Goal: Transaction & Acquisition: Subscribe to service/newsletter

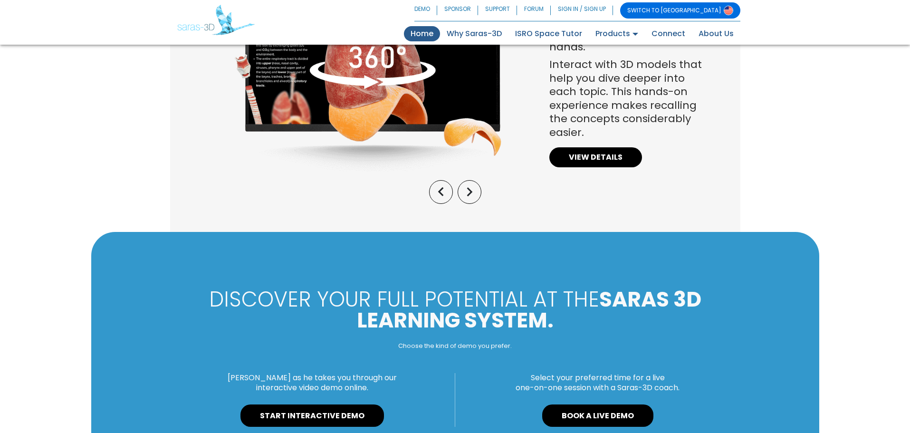
scroll to position [1075, 0]
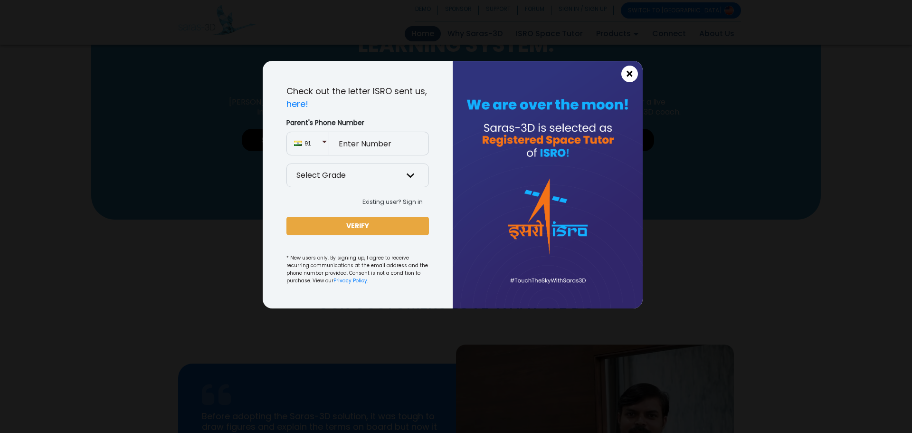
click at [628, 77] on span "×" at bounding box center [630, 74] width 8 height 12
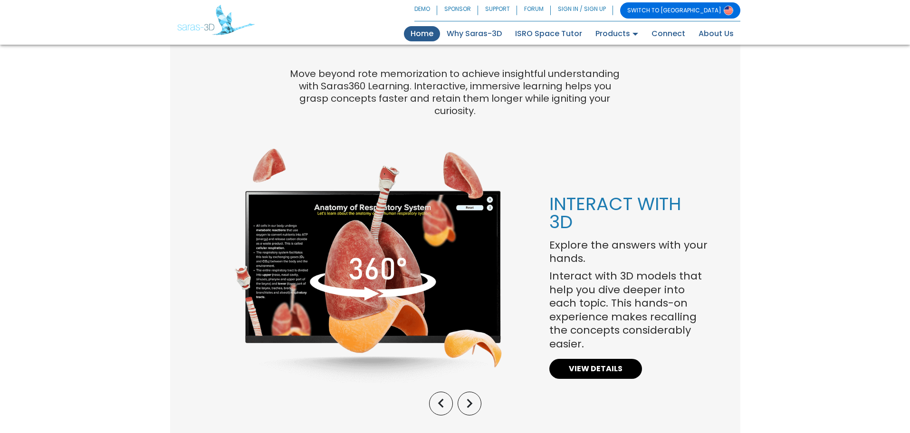
scroll to position [295, 0]
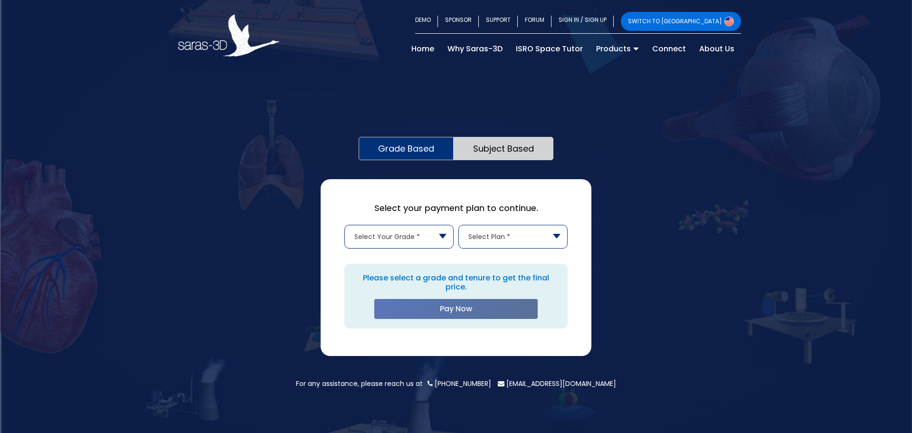
click at [397, 248] on body "SWITCH TO [GEOGRAPHIC_DATA] DEMO SPONSOR SUPPORT FORUM SIGN IN / SIGN UP SWITCH…" at bounding box center [456, 216] width 912 height 433
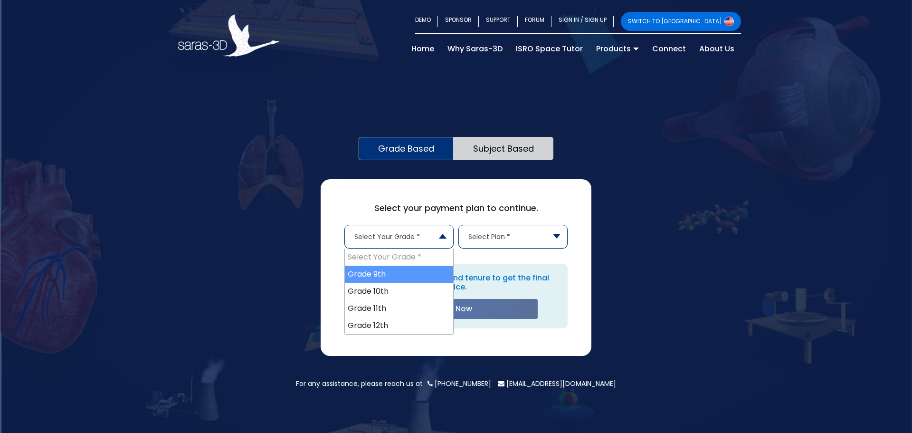
click at [397, 248] on li "Select Your Grade *" at bounding box center [399, 256] width 108 height 17
select select "9"
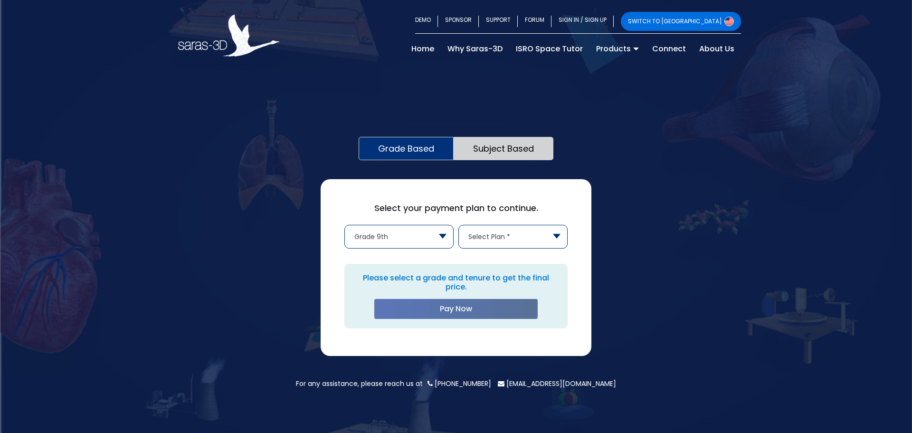
click at [505, 242] on span "Select Plan *" at bounding box center [513, 236] width 108 height 23
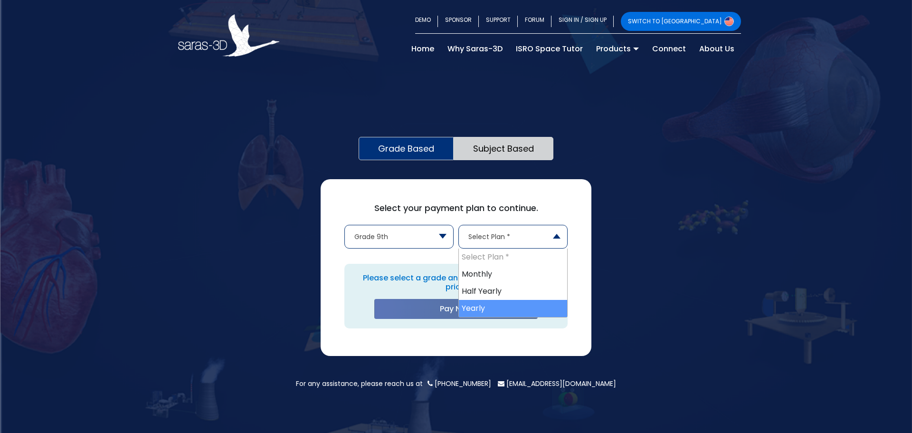
select select "year"
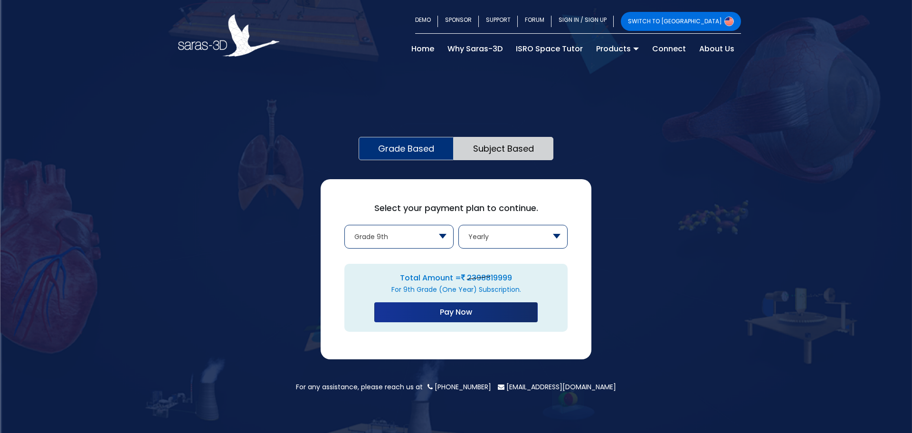
click at [459, 161] on div "Grade Based Subject Based Select your payment plan to continue. Select Your Gra…" at bounding box center [456, 259] width 285 height 245
click at [465, 159] on link "Subject Based" at bounding box center [504, 148] width 100 height 23
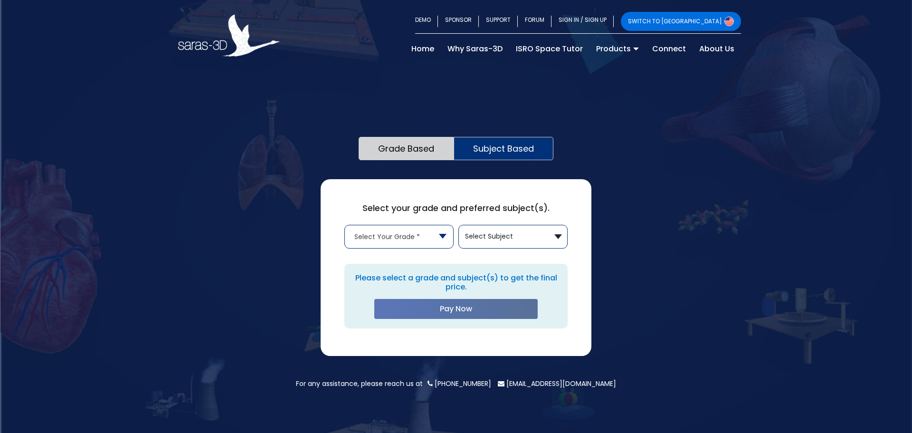
click at [511, 247] on button "Select Subject" at bounding box center [513, 236] width 108 height 23
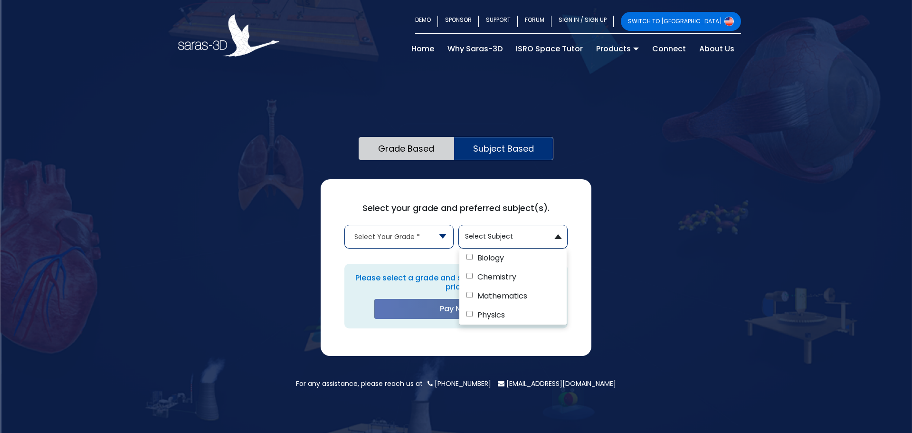
click at [511, 247] on button "Select Subject" at bounding box center [513, 236] width 108 height 23
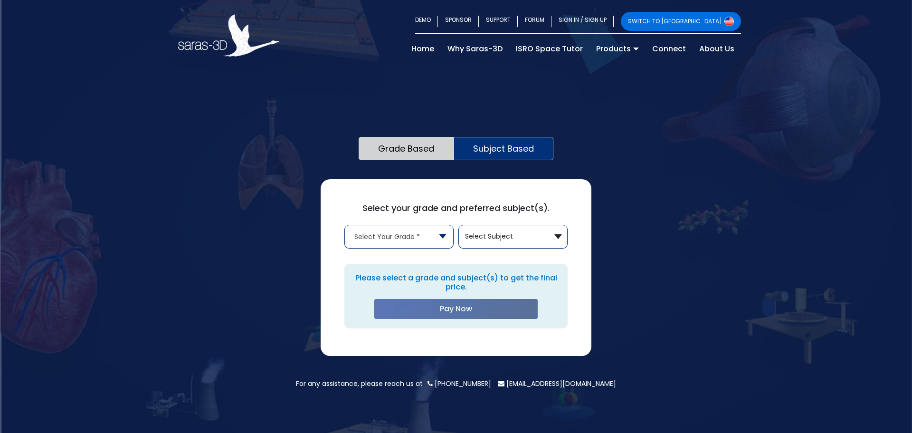
click at [438, 240] on span "Select Your Grade *" at bounding box center [399, 236] width 108 height 23
click at [612, 75] on link "For Students" at bounding box center [632, 70] width 85 height 19
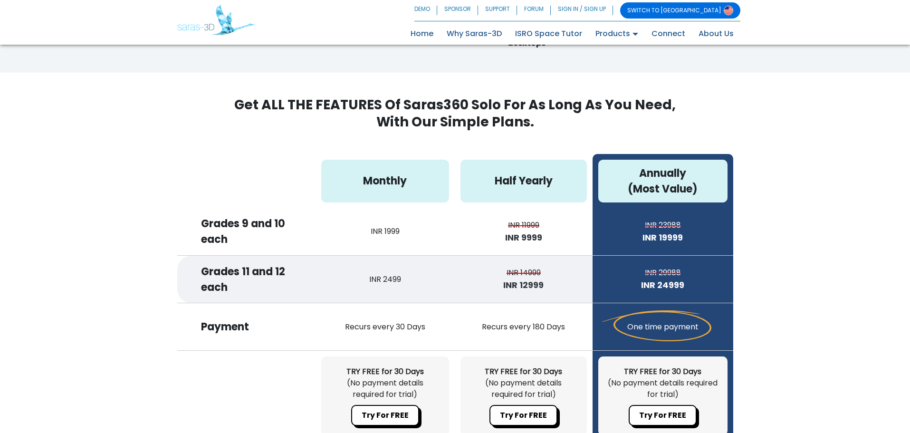
scroll to position [2522, 0]
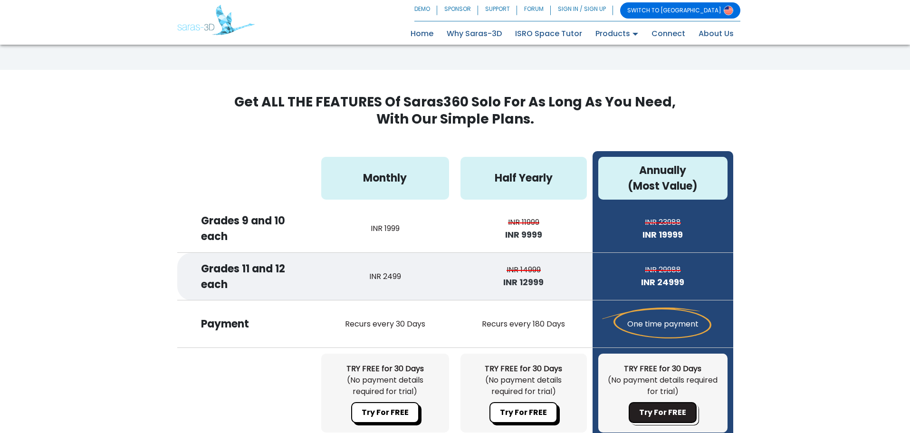
click at [677, 410] on button "Try For FREE" at bounding box center [662, 412] width 68 height 21
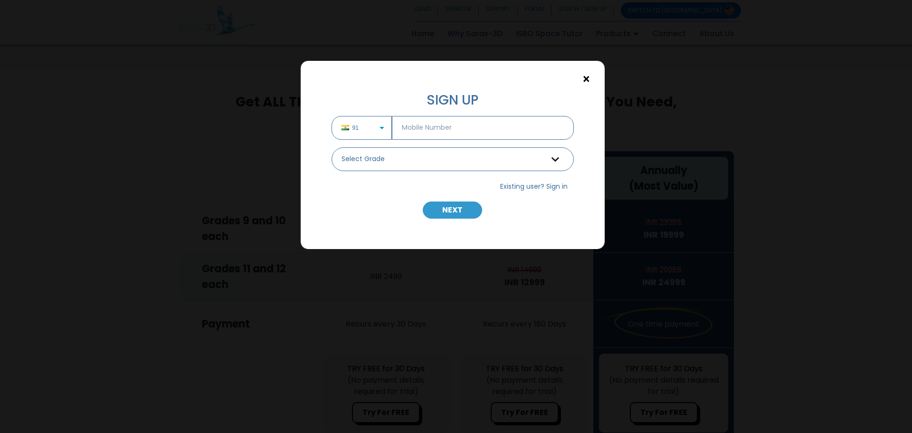
click at [587, 78] on span "×" at bounding box center [586, 79] width 8 height 12
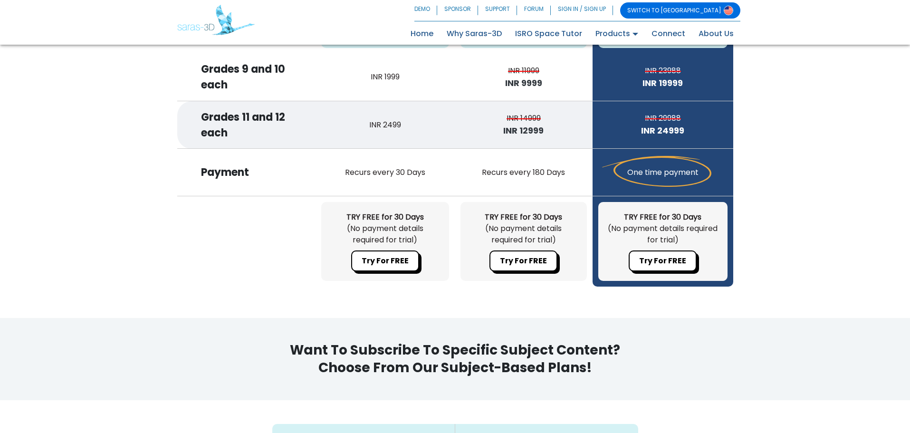
scroll to position [2673, 0]
